Goal: Task Accomplishment & Management: Complete application form

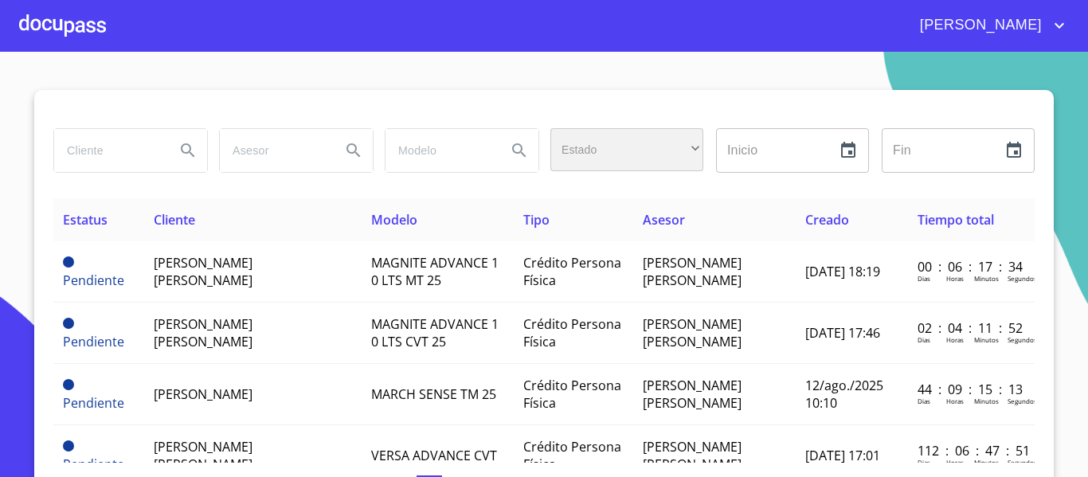
click at [620, 153] on div "​" at bounding box center [626, 149] width 153 height 43
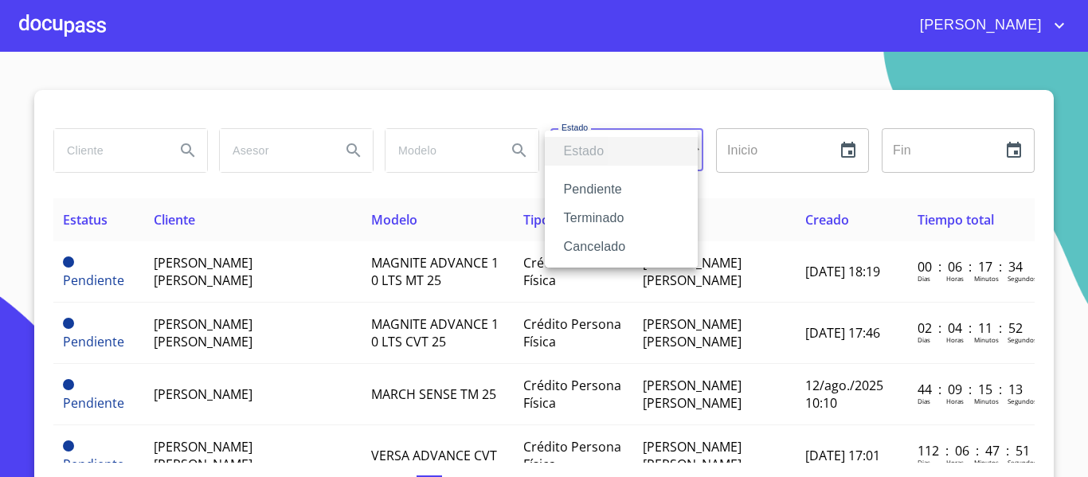
click at [604, 211] on li "Terminado" at bounding box center [621, 218] width 153 height 29
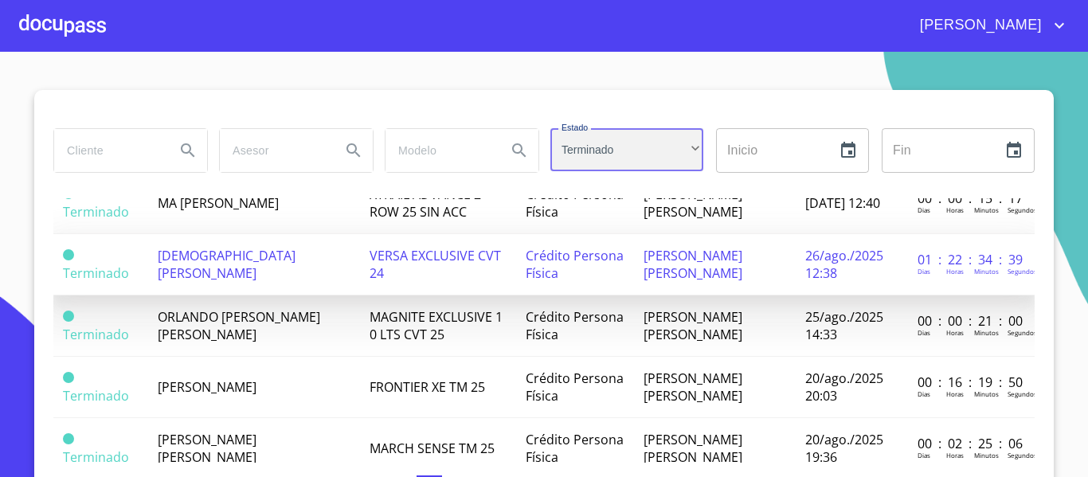
scroll to position [478, 0]
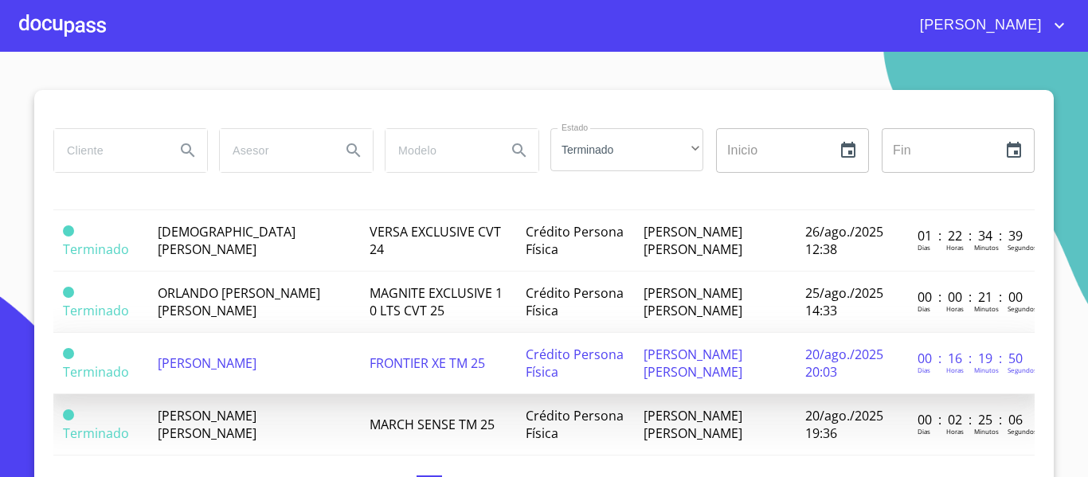
click at [263, 333] on td "[PERSON_NAME]" at bounding box center [253, 363] width 211 height 61
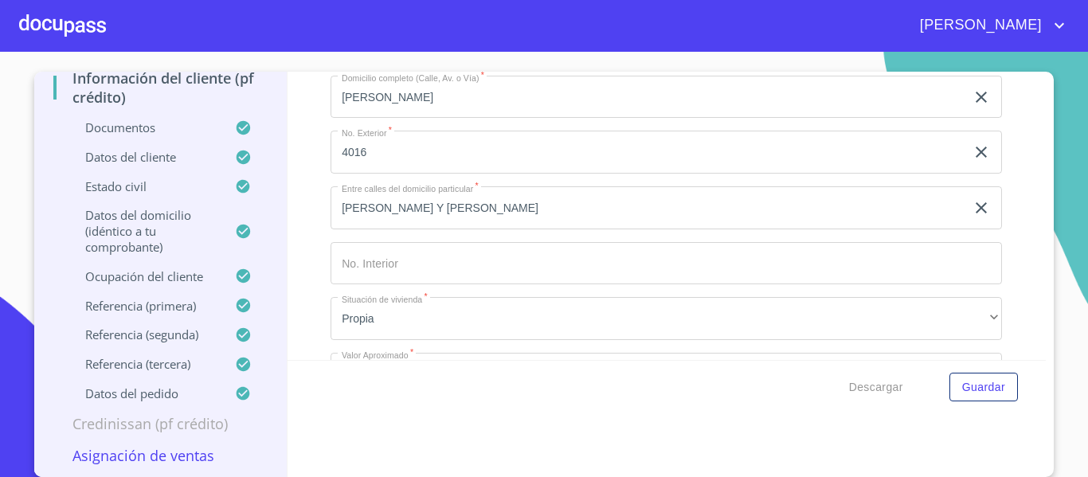
scroll to position [5018, 0]
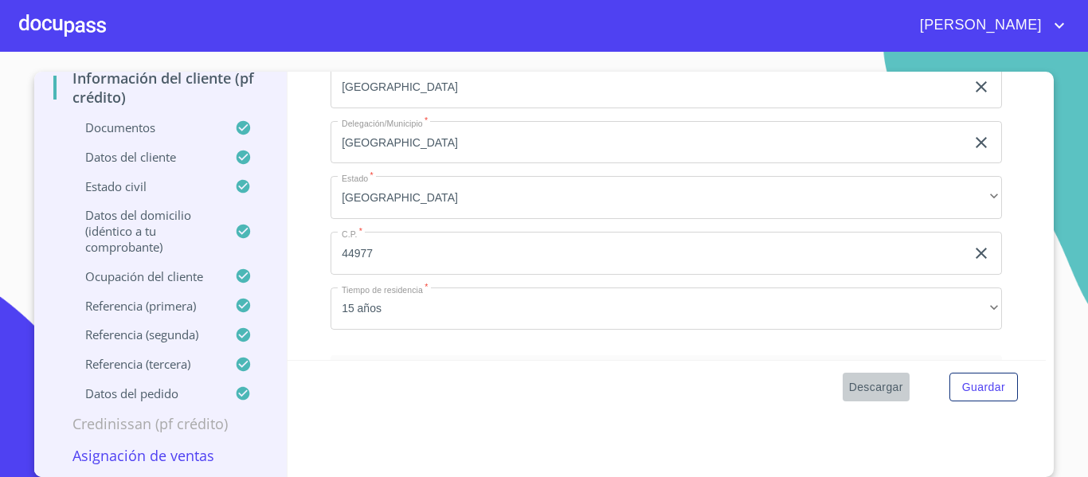
click at [872, 386] on span "Descargar" at bounding box center [876, 388] width 54 height 20
